Goal: Task Accomplishment & Management: Use online tool/utility

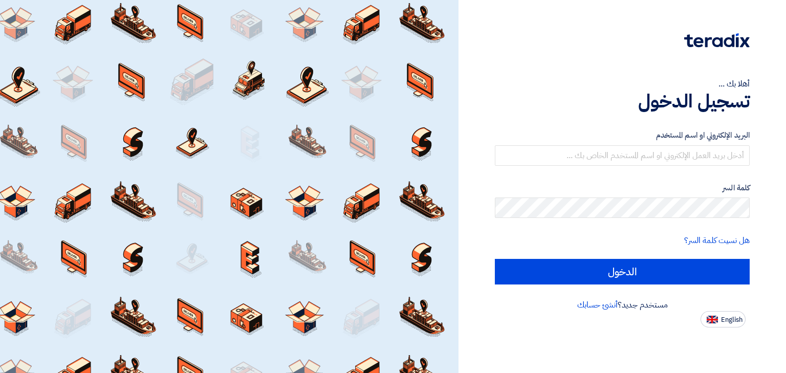
drag, startPoint x: 622, startPoint y: 141, endPoint x: 624, endPoint y: 153, distance: 12.4
click at [623, 144] on div "البريد الإلكتروني او اسم المستخدم" at bounding box center [622, 147] width 255 height 36
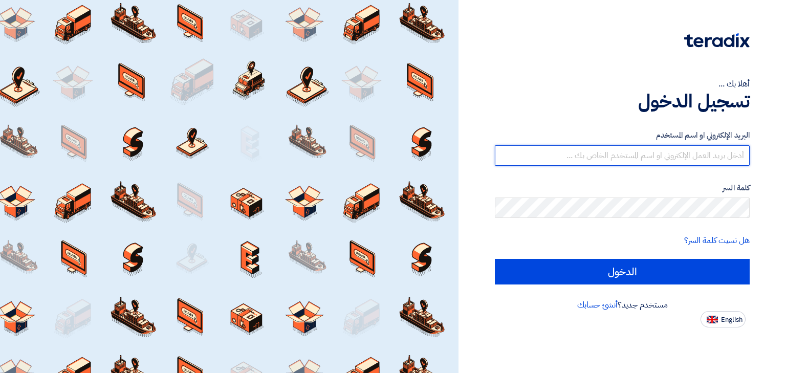
click at [624, 153] on input "text" at bounding box center [622, 155] width 255 height 20
type input "[PERSON_NAME][EMAIL_ADDRESS][DOMAIN_NAME]"
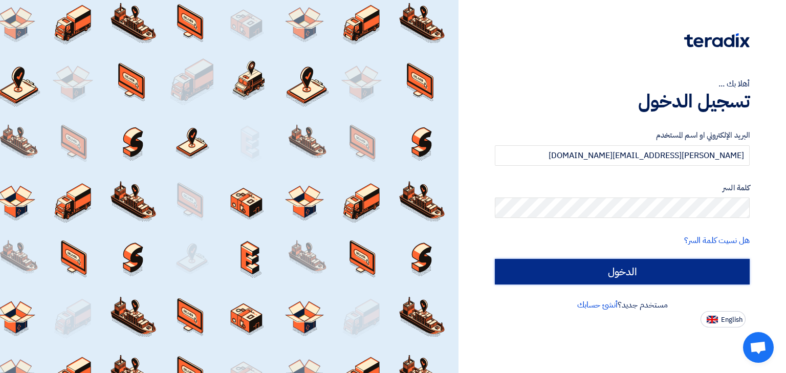
click at [621, 269] on input "الدخول" at bounding box center [622, 272] width 255 height 26
type input "Sign in"
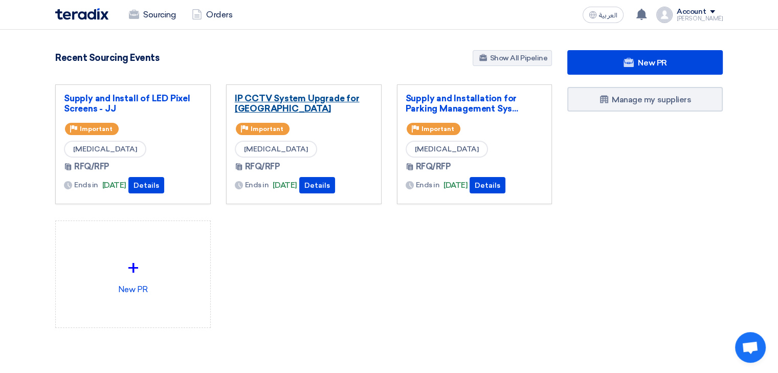
click at [283, 100] on link "IP CCTV System Upgrade for [GEOGRAPHIC_DATA]" at bounding box center [304, 103] width 138 height 20
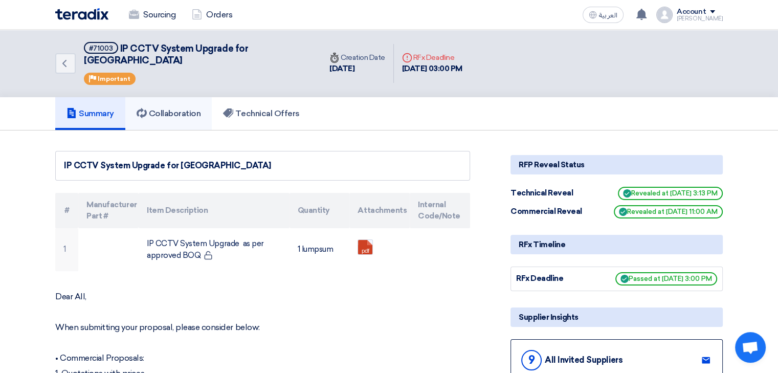
click at [192, 110] on link "Collaboration" at bounding box center [168, 113] width 87 height 33
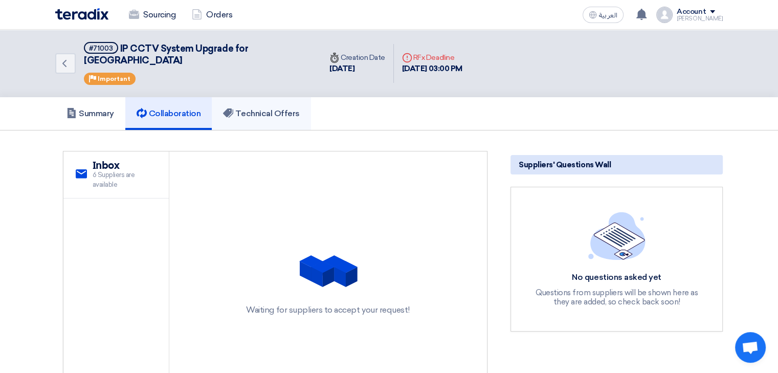
click at [261, 107] on link "Technical Offers" at bounding box center [261, 113] width 99 height 33
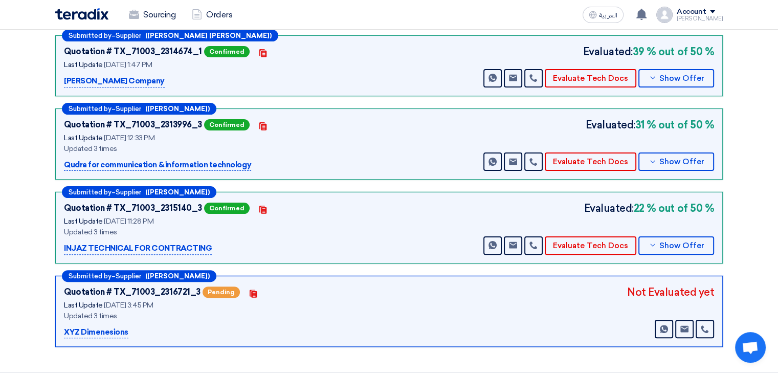
scroll to position [256, 0]
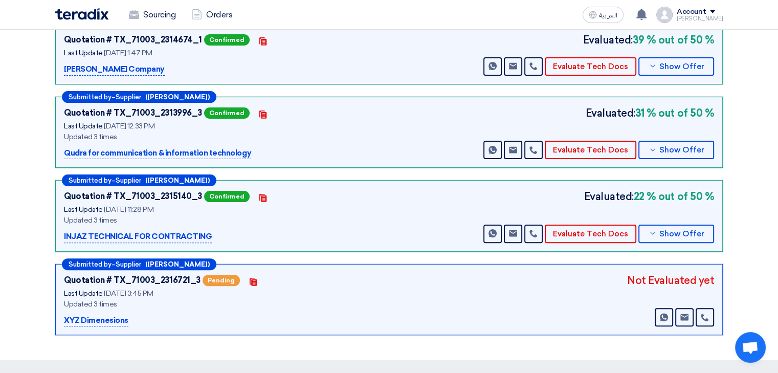
click at [669, 273] on div "Not Evaluated yet" at bounding box center [670, 280] width 87 height 15
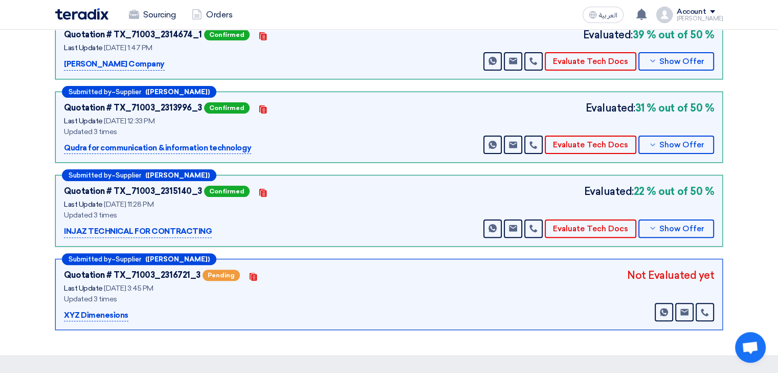
scroll to position [307, 0]
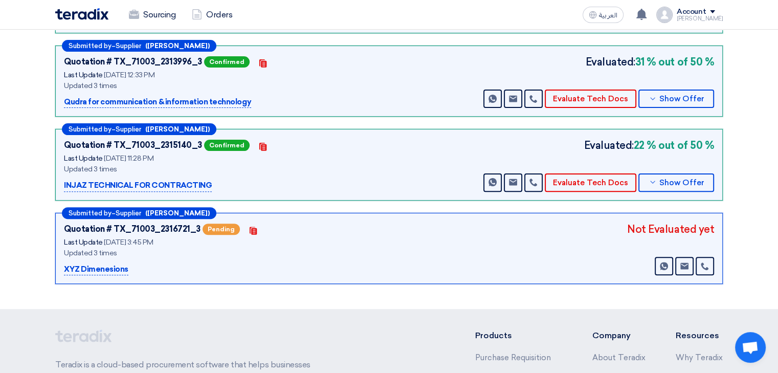
click at [650, 227] on div "Not Evaluated yet Send Message Send Message" at bounding box center [670, 249] width 87 height 54
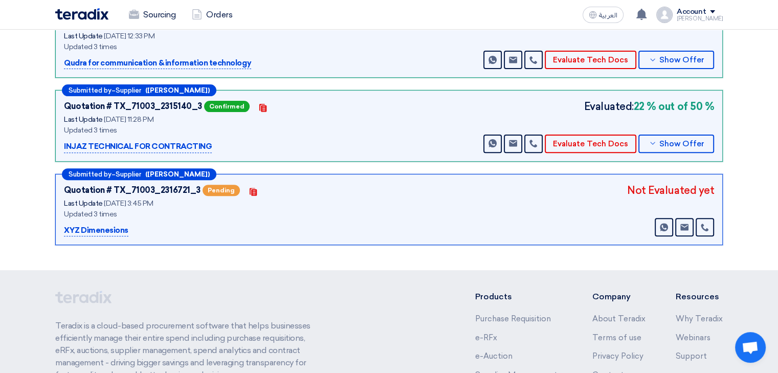
scroll to position [358, 0]
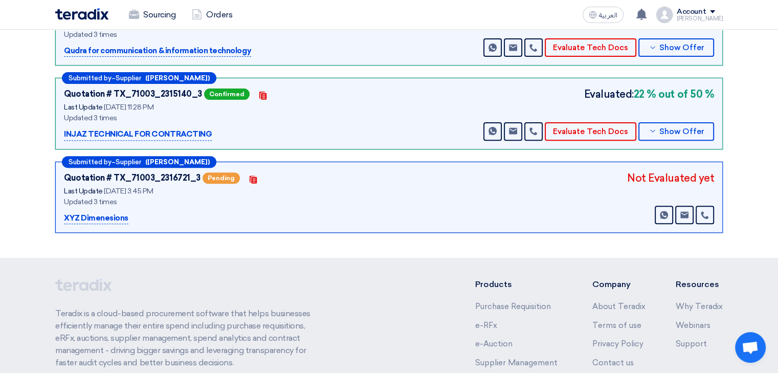
drag, startPoint x: 630, startPoint y: 164, endPoint x: 707, endPoint y: 163, distance: 76.7
click at [707, 170] on div "Quotation # TX_71003_2316721_3 Pending Contacts Last Update [DATE] 3:45 PM Upda…" at bounding box center [389, 197] width 650 height 54
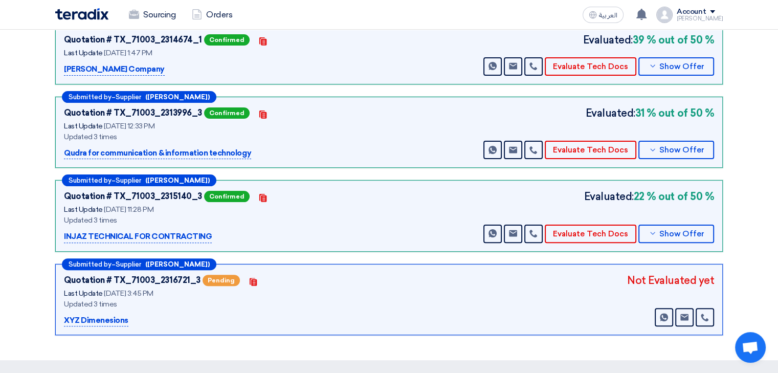
scroll to position [0, 0]
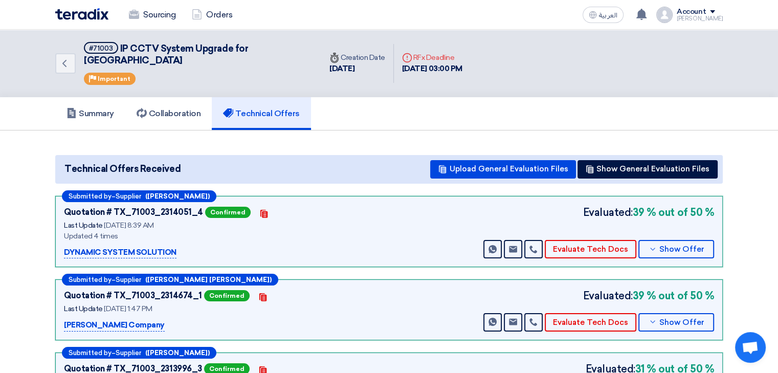
click at [279, 108] on h5 "Technical Offers" at bounding box center [261, 113] width 76 height 10
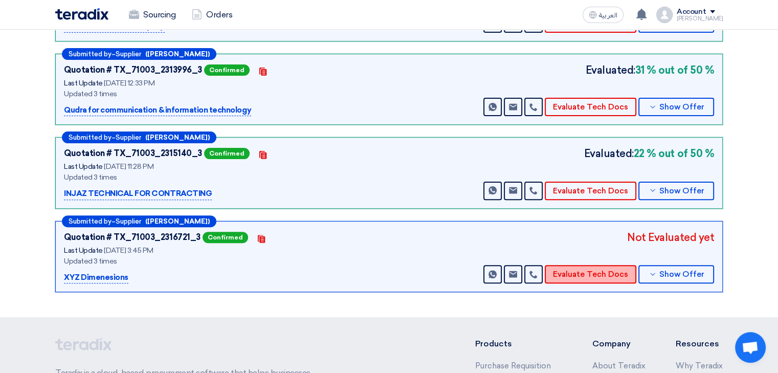
scroll to position [307, 0]
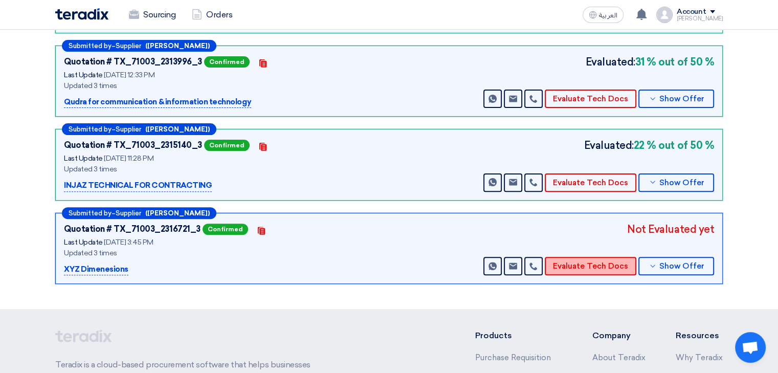
click at [587, 257] on button "Evaluate Tech Docs" at bounding box center [591, 266] width 92 height 18
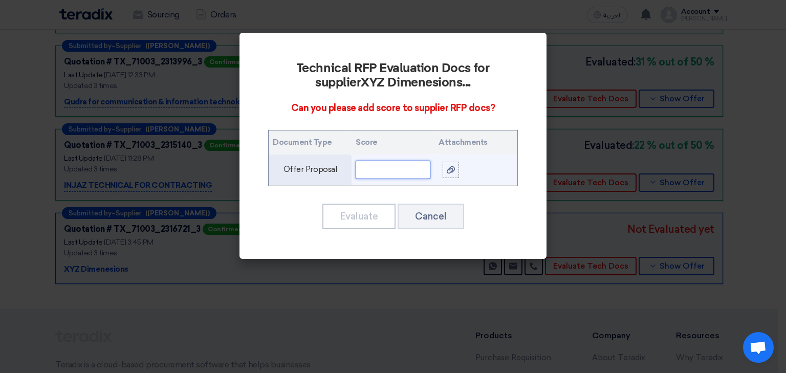
click at [389, 175] on input "text" at bounding box center [393, 170] width 75 height 18
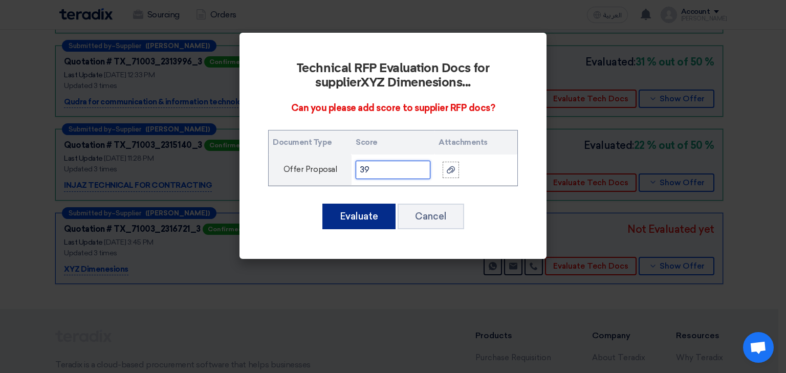
type input "39"
click at [361, 225] on button "Evaluate" at bounding box center [358, 217] width 73 height 26
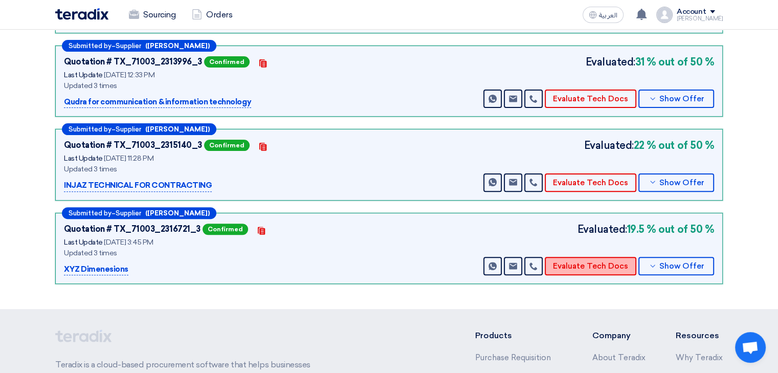
click at [591, 257] on button "Evaluate Tech Docs" at bounding box center [591, 266] width 92 height 18
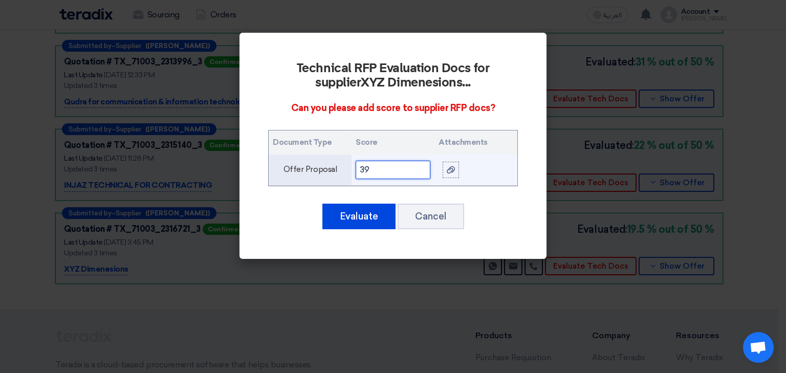
click at [408, 177] on input "39" at bounding box center [393, 170] width 75 height 18
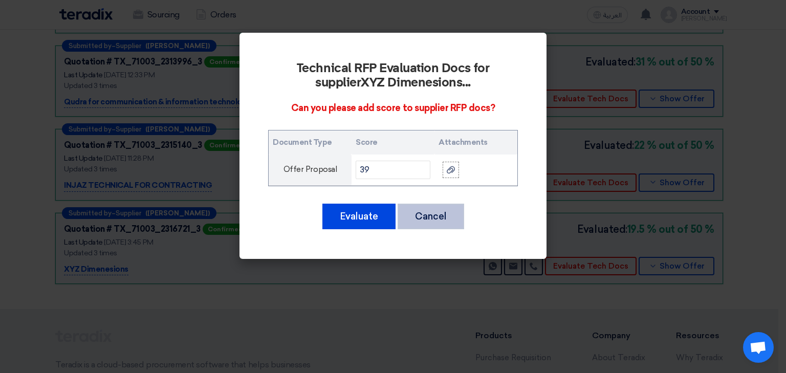
click at [421, 214] on button "Cancel" at bounding box center [431, 217] width 67 height 26
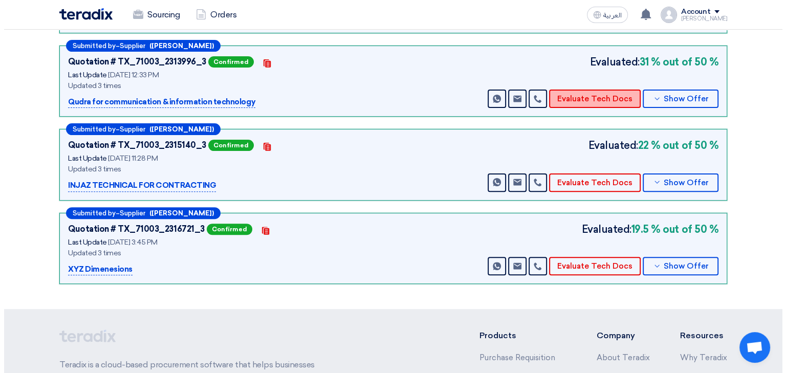
scroll to position [205, 0]
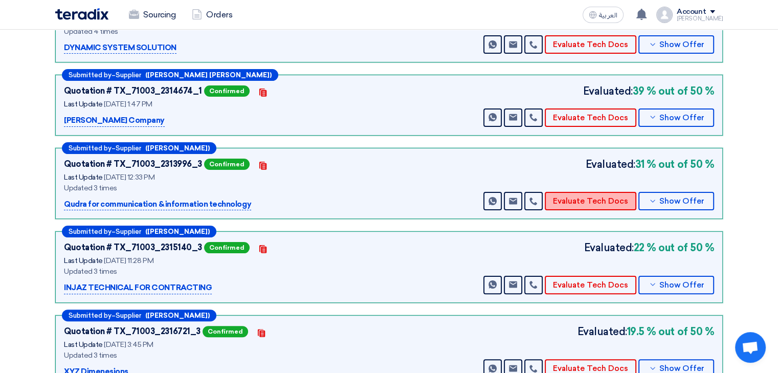
click at [589, 192] on button "Evaluate Tech Docs" at bounding box center [591, 201] width 92 height 18
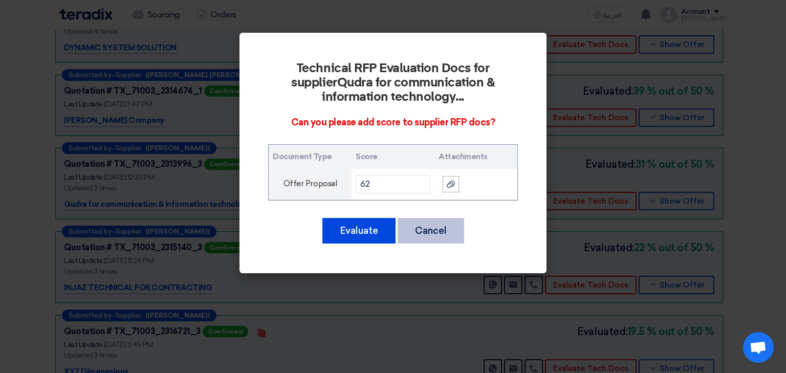
click at [434, 228] on button "Cancel" at bounding box center [431, 231] width 67 height 26
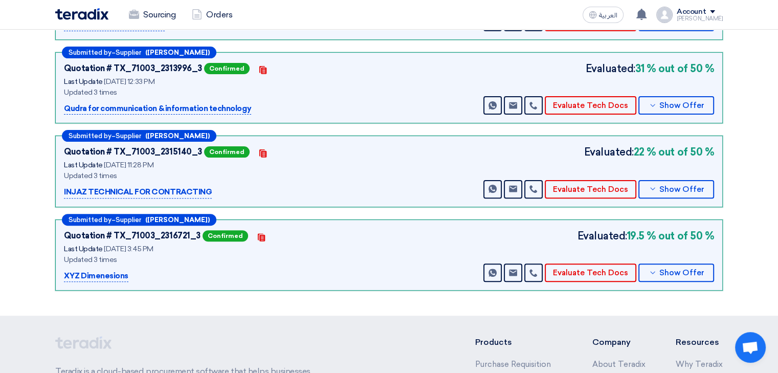
scroll to position [307, 0]
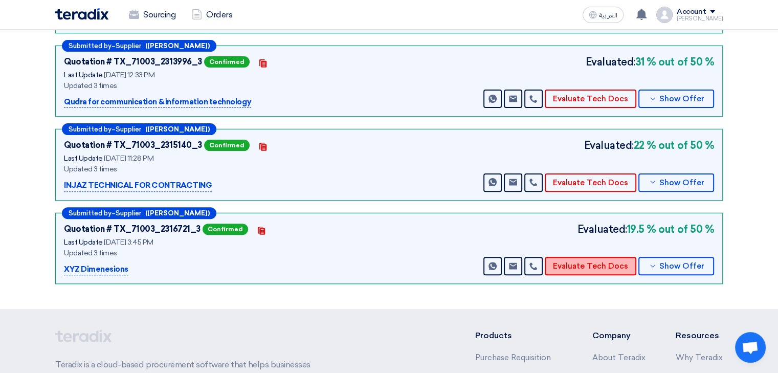
click at [576, 257] on button "Evaluate Tech Docs" at bounding box center [591, 266] width 92 height 18
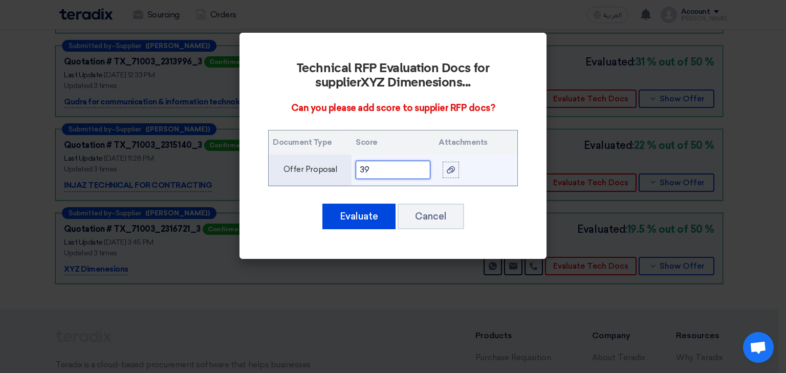
click at [395, 175] on input "39" at bounding box center [393, 170] width 75 height 18
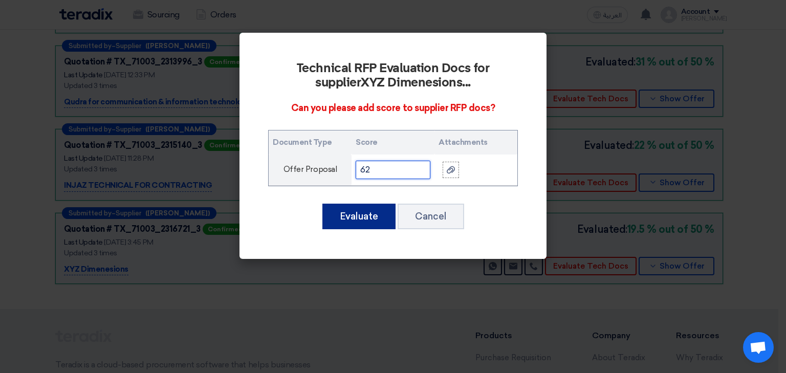
type input "62"
click at [361, 211] on button "Evaluate" at bounding box center [358, 217] width 73 height 26
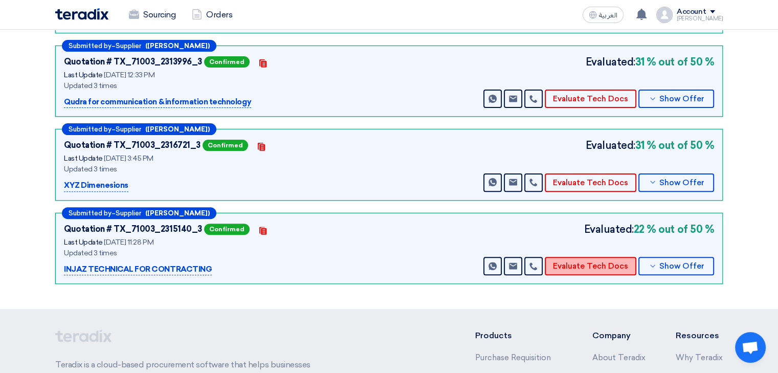
click at [605, 257] on button "Evaluate Tech Docs" at bounding box center [591, 266] width 92 height 18
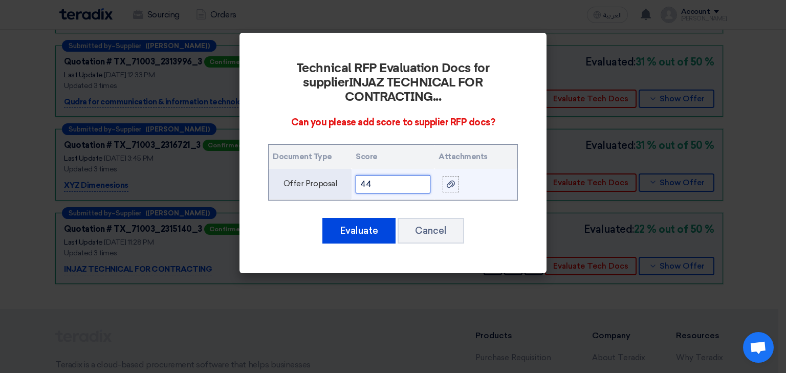
click at [388, 175] on input "44" at bounding box center [393, 184] width 75 height 18
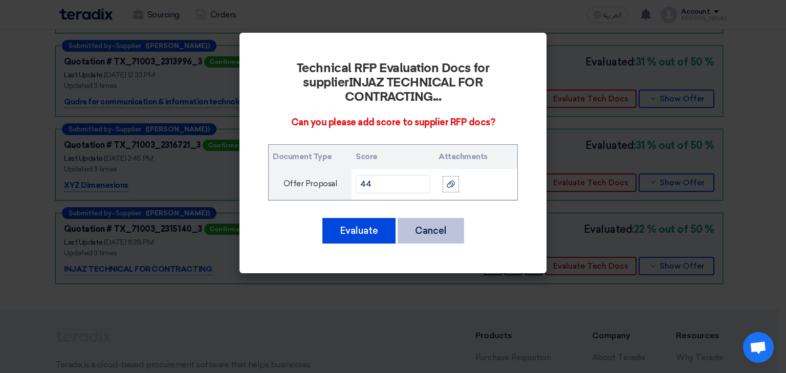
click at [444, 218] on button "Cancel" at bounding box center [431, 231] width 67 height 26
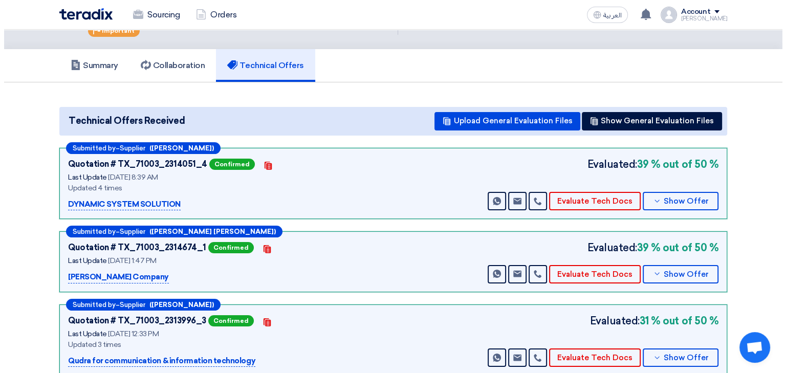
scroll to position [51, 0]
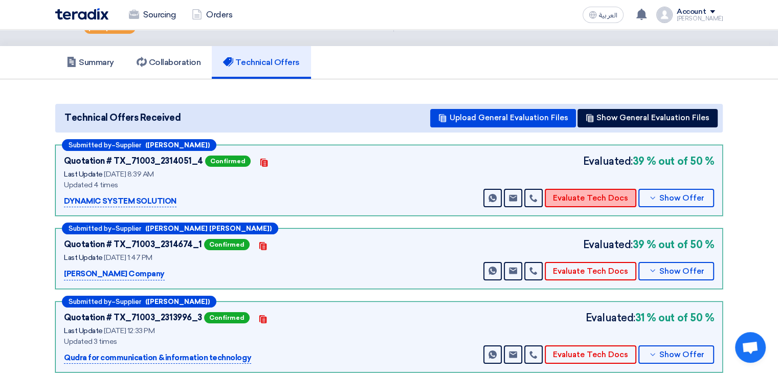
click at [576, 189] on button "Evaluate Tech Docs" at bounding box center [591, 198] width 92 height 18
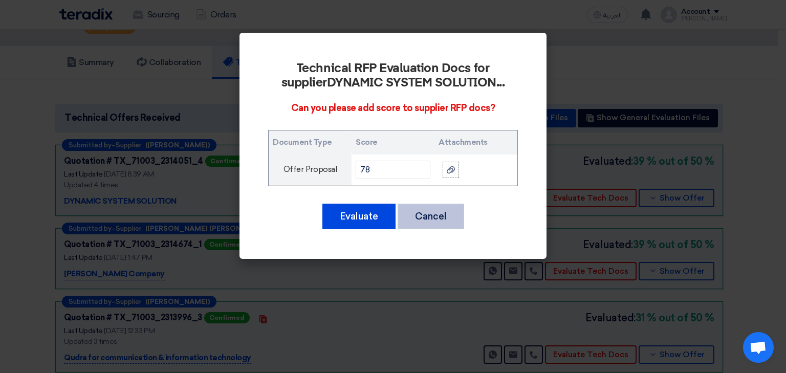
click at [452, 209] on button "Cancel" at bounding box center [431, 217] width 67 height 26
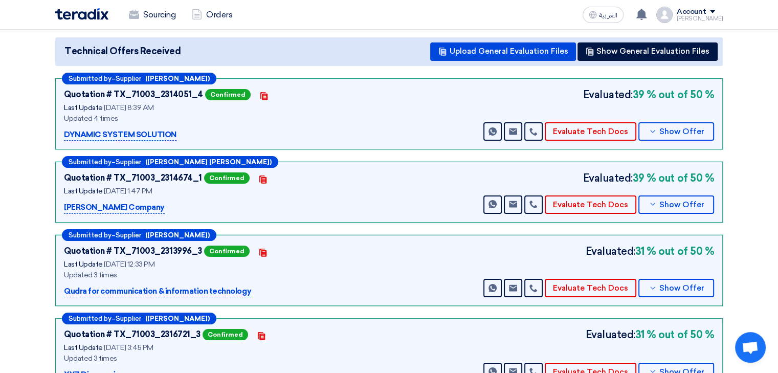
scroll to position [307, 0]
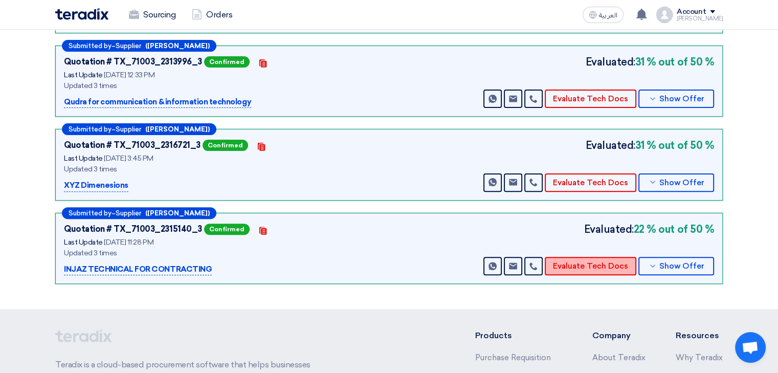
click at [577, 257] on button "Evaluate Tech Docs" at bounding box center [591, 266] width 92 height 18
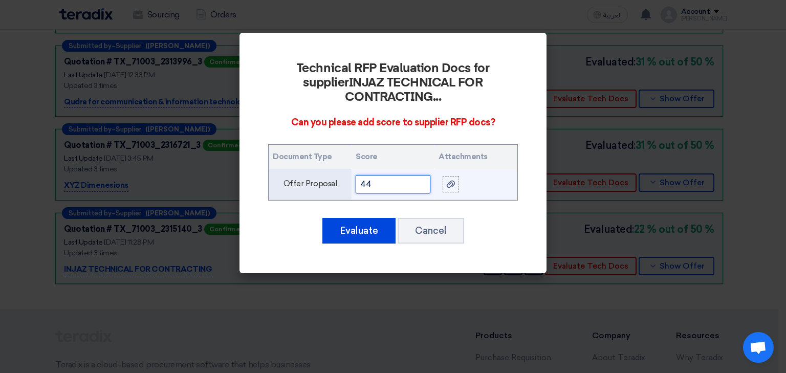
click at [386, 175] on input "44" at bounding box center [393, 184] width 75 height 18
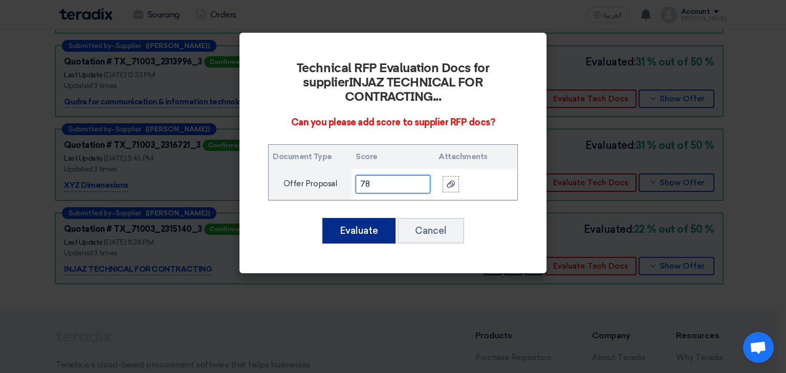
type input "78"
click at [359, 218] on button "Evaluate" at bounding box center [358, 231] width 73 height 26
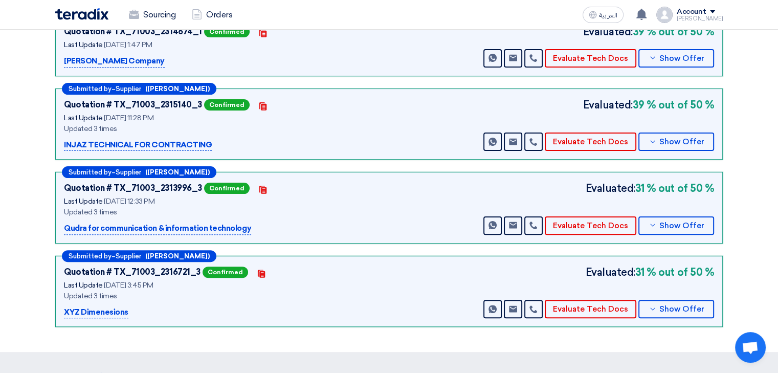
scroll to position [256, 0]
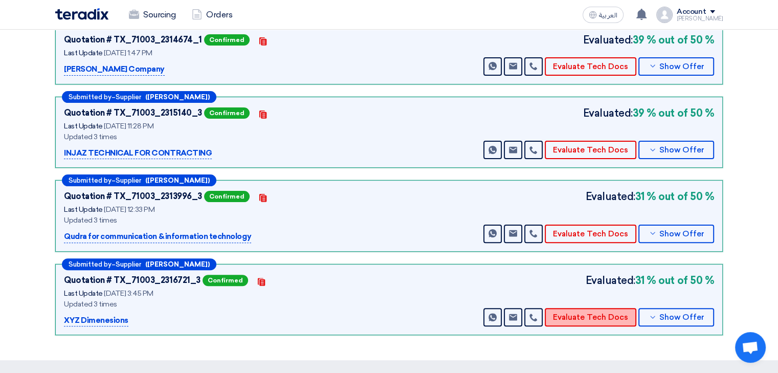
click at [605, 308] on button "Evaluate Tech Docs" at bounding box center [591, 317] width 92 height 18
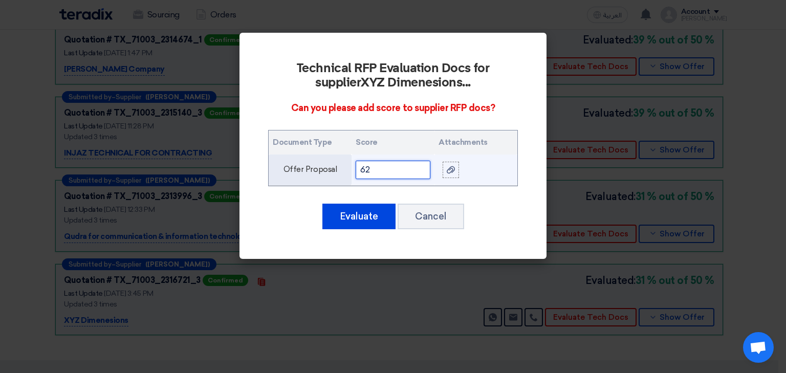
click at [377, 169] on input "62" at bounding box center [393, 170] width 75 height 18
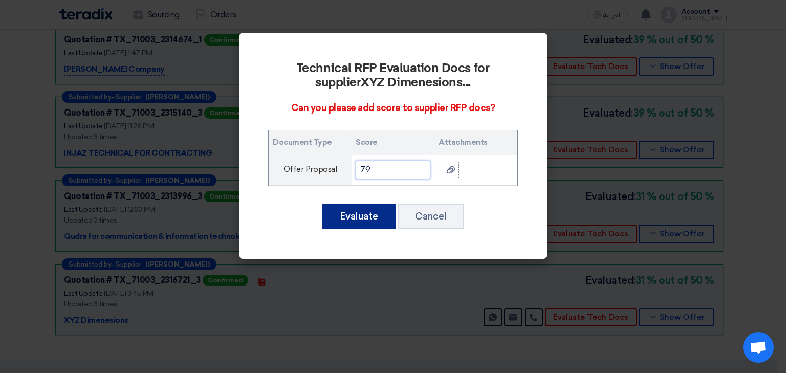
type input "79"
drag, startPoint x: 366, startPoint y: 206, endPoint x: 372, endPoint y: 209, distance: 6.7
click at [367, 207] on button "Evaluate" at bounding box center [358, 217] width 73 height 26
click at [372, 209] on button "Evaluate" at bounding box center [358, 217] width 73 height 26
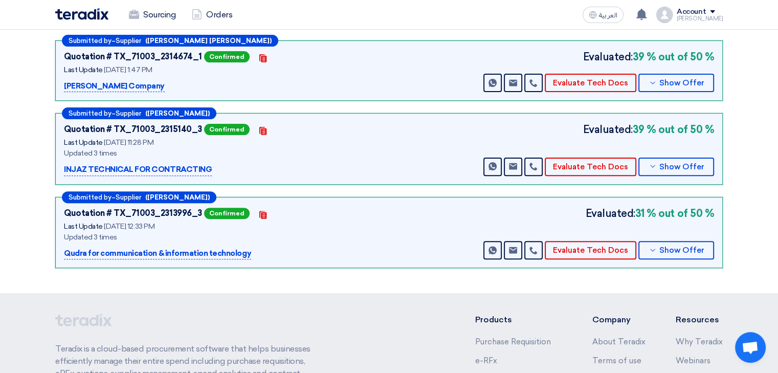
scroll to position [358, 0]
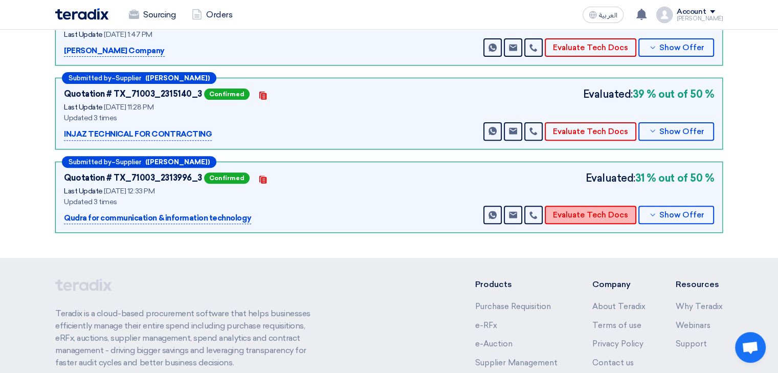
click at [578, 206] on button "Evaluate Tech Docs" at bounding box center [591, 215] width 92 height 18
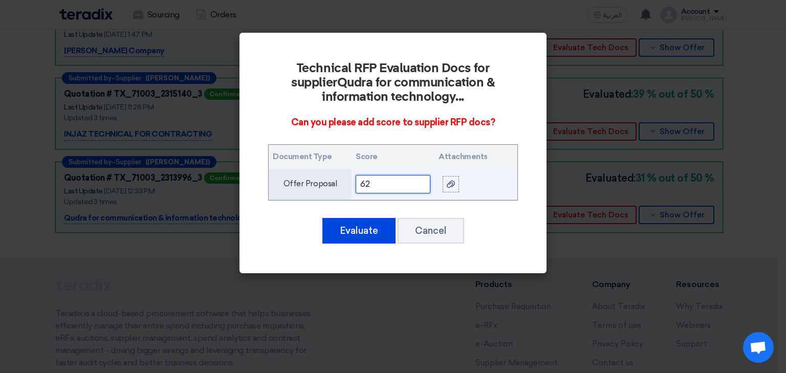
click at [402, 185] on input "62" at bounding box center [393, 184] width 75 height 18
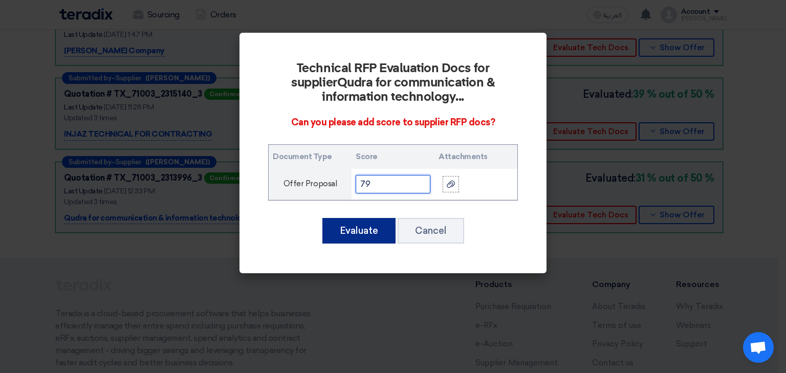
type input "79"
click at [371, 221] on button "Evaluate" at bounding box center [358, 231] width 73 height 26
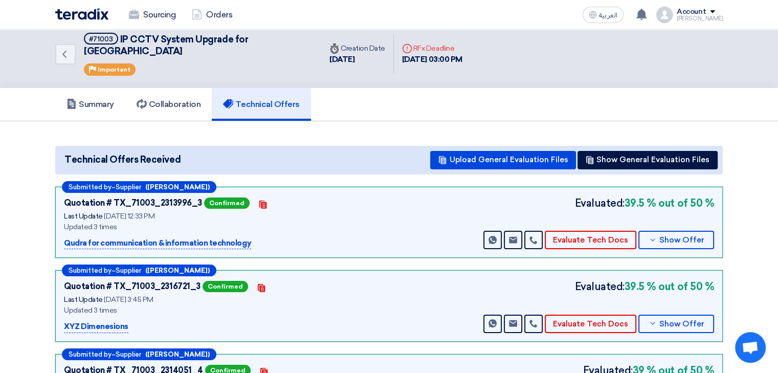
scroll to position [0, 0]
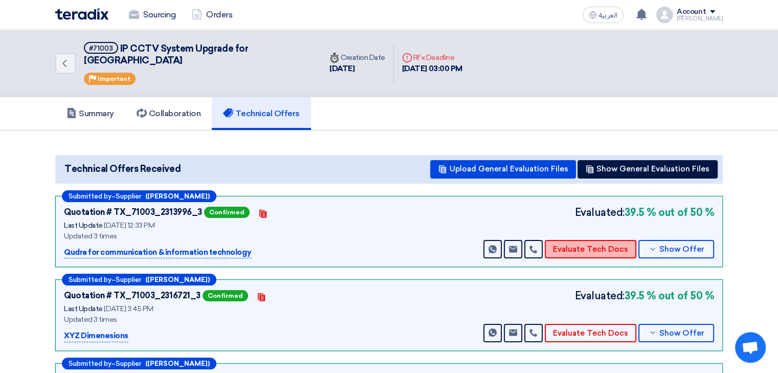
click at [594, 240] on button "Evaluate Tech Docs" at bounding box center [591, 249] width 92 height 18
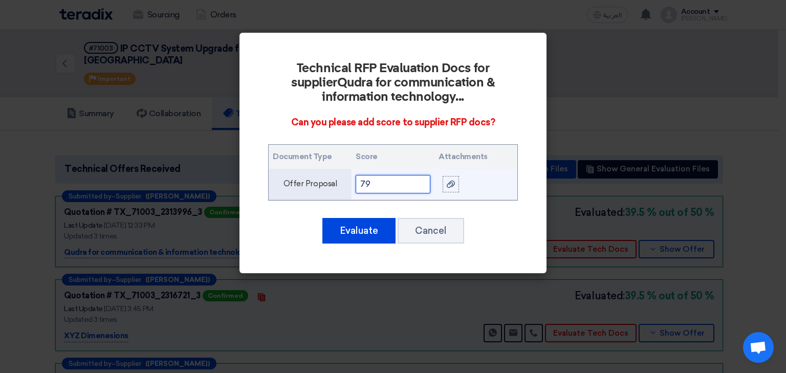
click at [420, 190] on input "79" at bounding box center [393, 184] width 75 height 18
click at [420, 189] on input "79" at bounding box center [393, 184] width 75 height 18
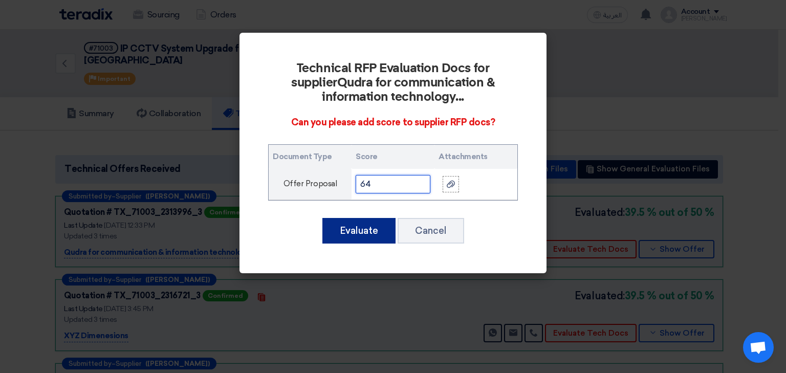
type input "64"
click at [359, 233] on button "Evaluate" at bounding box center [358, 231] width 73 height 26
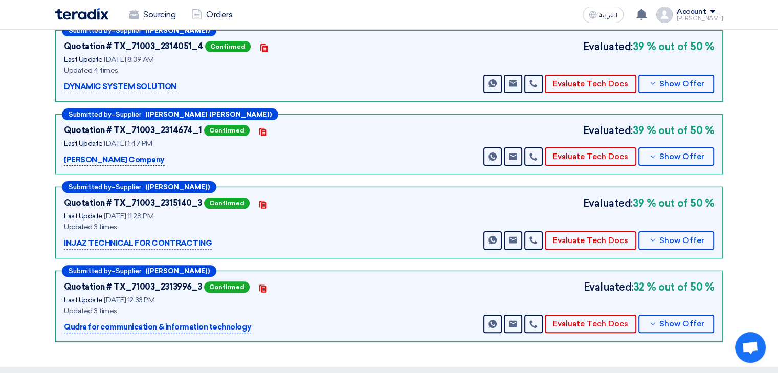
scroll to position [256, 0]
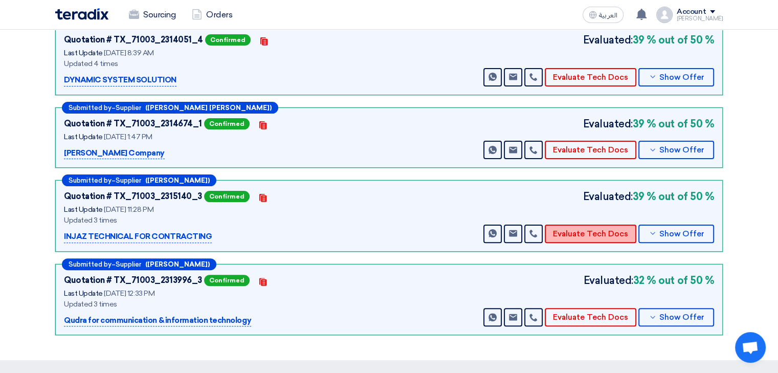
click at [575, 225] on button "Evaluate Tech Docs" at bounding box center [591, 234] width 92 height 18
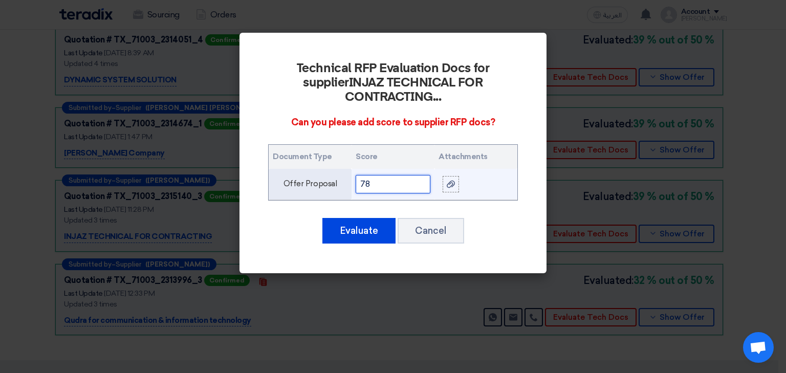
click at [376, 175] on input "78" at bounding box center [393, 184] width 75 height 18
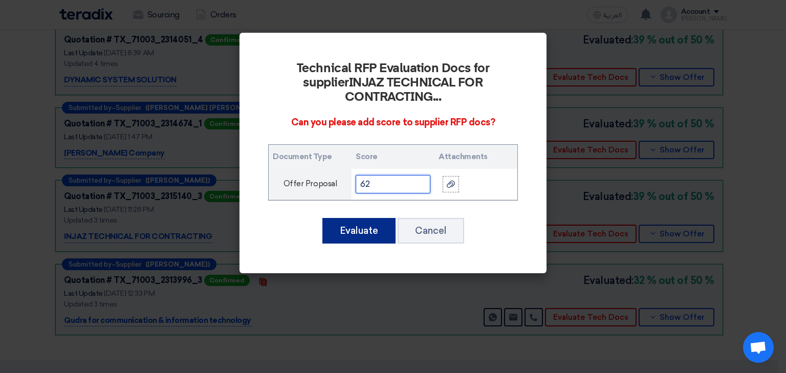
type input "62"
click at [378, 218] on button "Evaluate" at bounding box center [358, 231] width 73 height 26
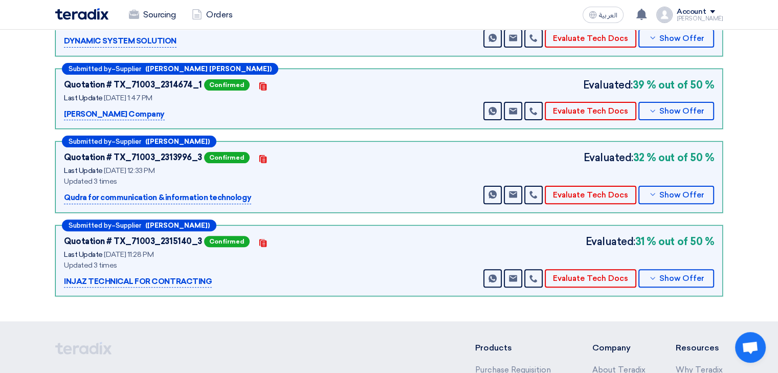
scroll to position [307, 0]
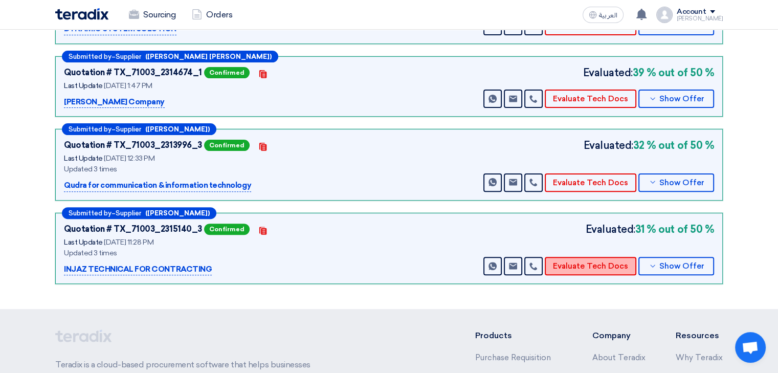
click at [581, 257] on button "Evaluate Tech Docs" at bounding box center [591, 266] width 92 height 18
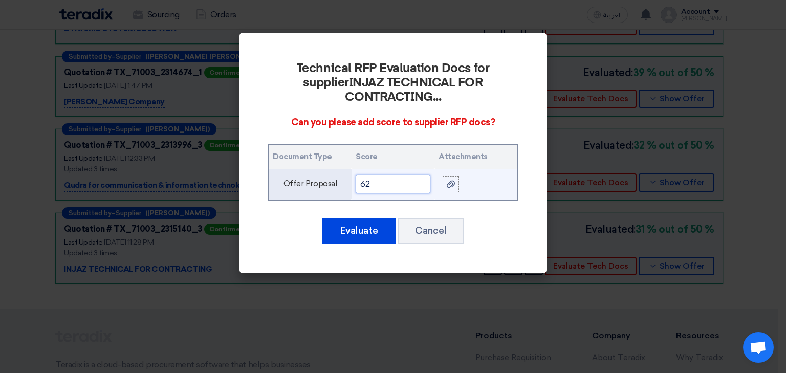
click at [398, 175] on input "62" at bounding box center [393, 184] width 75 height 18
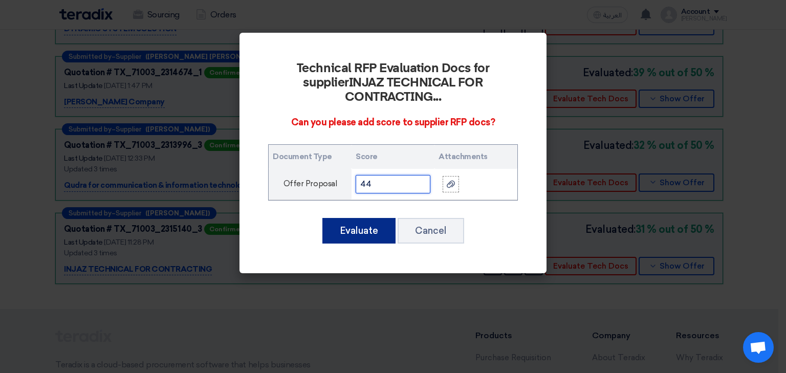
type input "44"
click at [369, 218] on button "Evaluate" at bounding box center [358, 231] width 73 height 26
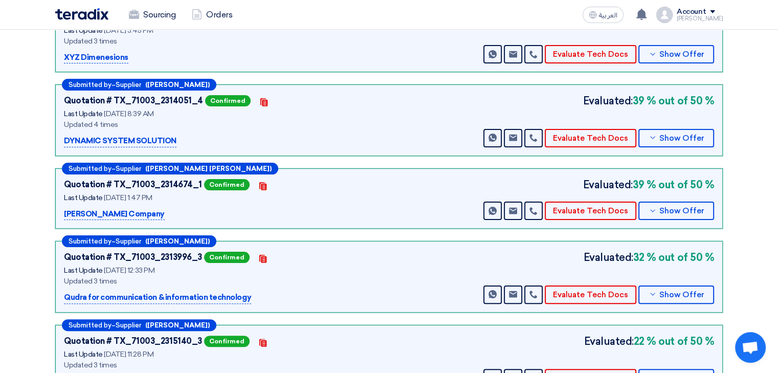
scroll to position [153, 0]
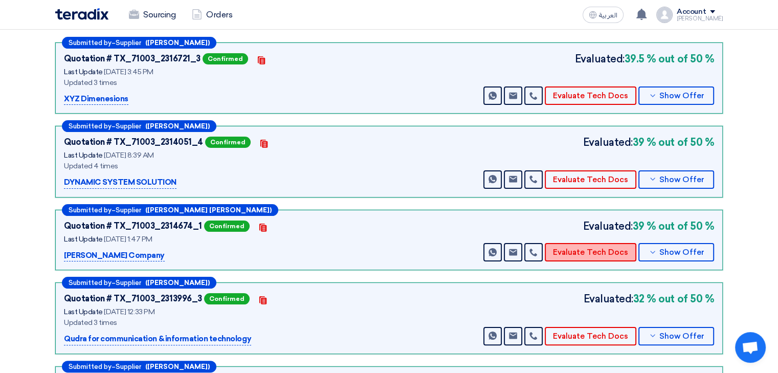
click at [606, 243] on button "Evaluate Tech Docs" at bounding box center [591, 252] width 92 height 18
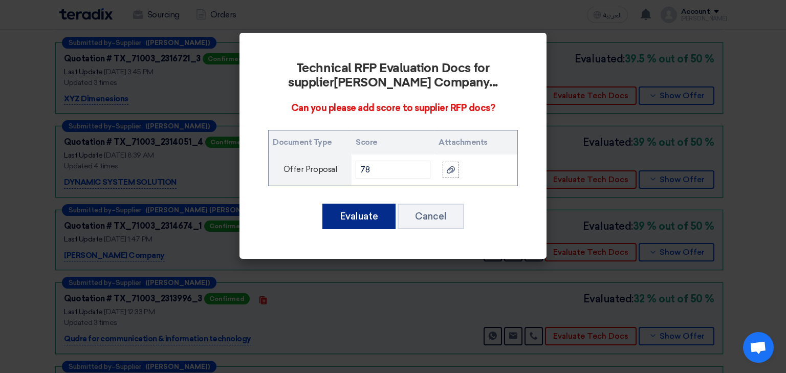
click at [370, 215] on button "Evaluate" at bounding box center [358, 217] width 73 height 26
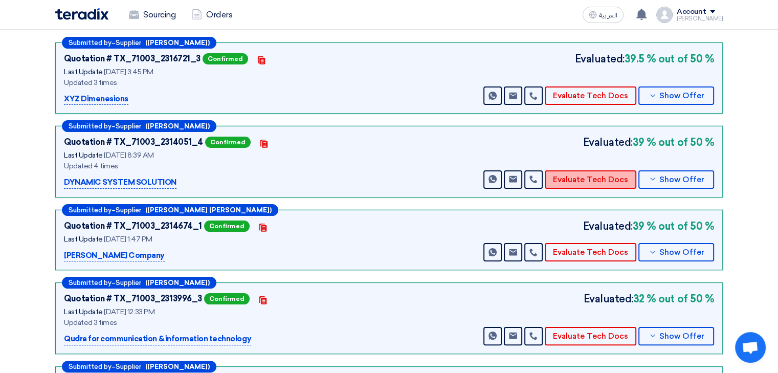
click at [589, 170] on button "Evaluate Tech Docs" at bounding box center [591, 179] width 92 height 18
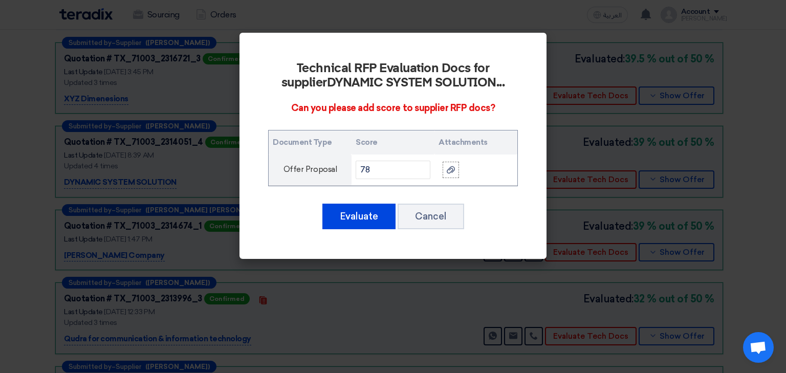
click at [438, 229] on div "Evaluate Cancel" at bounding box center [393, 217] width 250 height 28
click at [436, 223] on button "Cancel" at bounding box center [431, 217] width 67 height 26
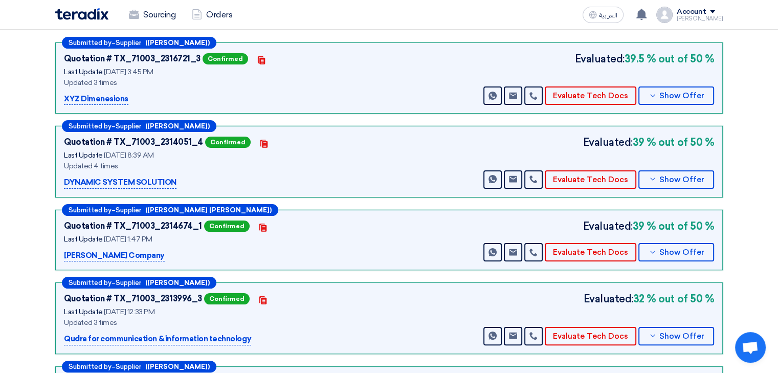
scroll to position [51, 0]
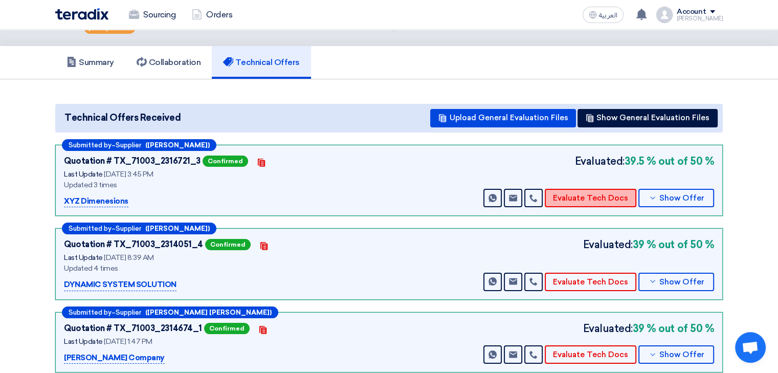
click at [596, 189] on button "Evaluate Tech Docs" at bounding box center [591, 198] width 92 height 18
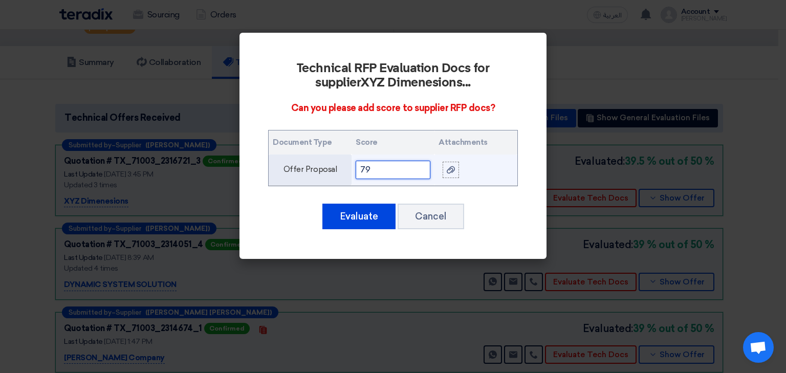
click at [399, 171] on input "79" at bounding box center [393, 170] width 75 height 18
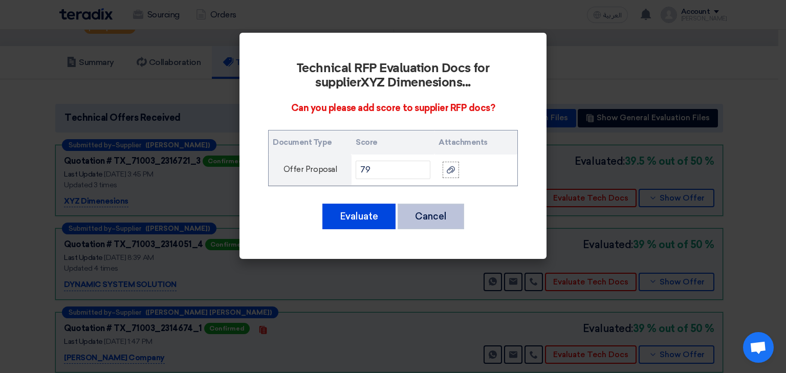
click at [437, 224] on button "Cancel" at bounding box center [431, 217] width 67 height 26
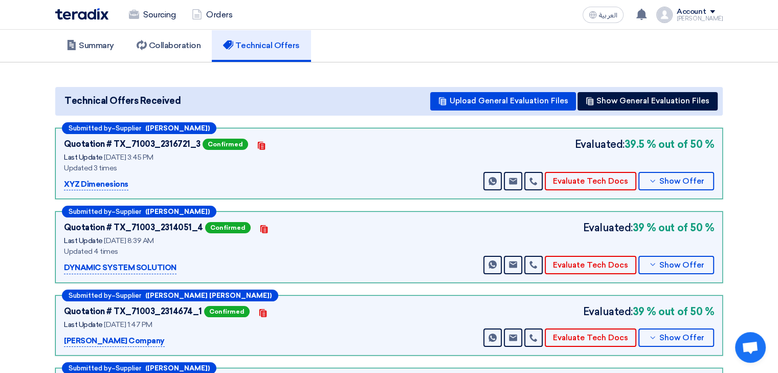
scroll to position [0, 0]
